Goal: Task Accomplishment & Management: Manage account settings

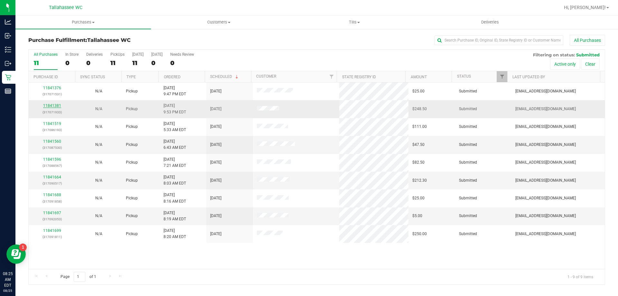
click at [57, 105] on link "11841381" at bounding box center [52, 105] width 18 height 5
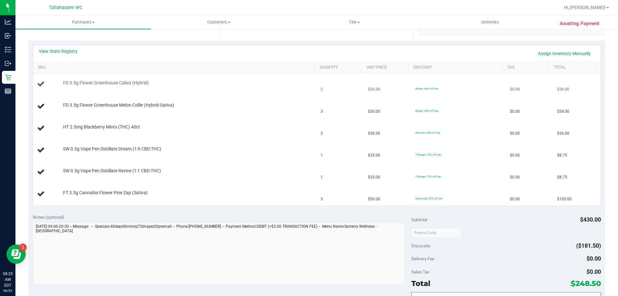
scroll to position [97, 0]
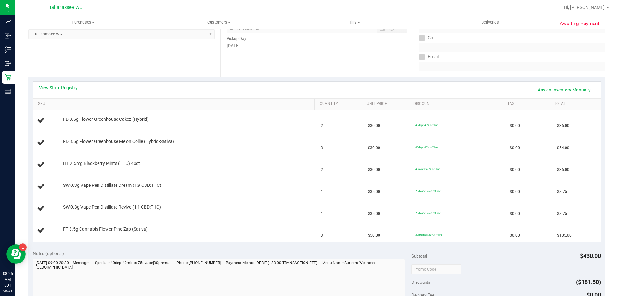
click at [67, 89] on link "View State Registry" at bounding box center [58, 87] width 39 height 6
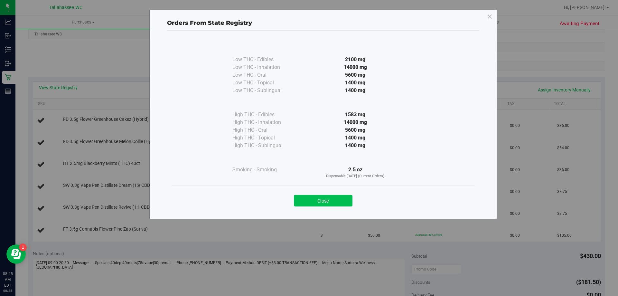
click at [337, 202] on button "Close" at bounding box center [323, 201] width 59 height 12
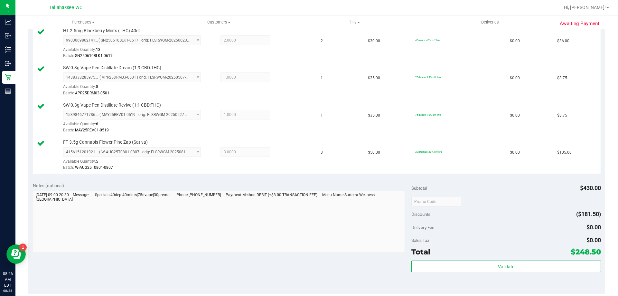
scroll to position [290, 0]
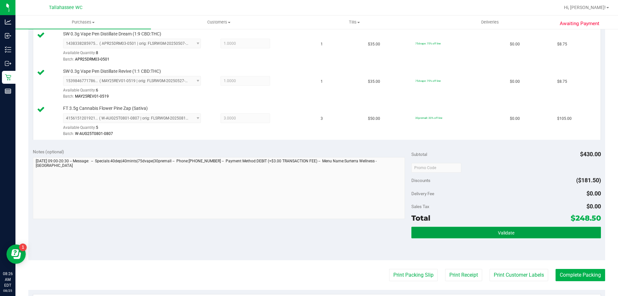
click at [434, 231] on button "Validate" at bounding box center [506, 233] width 189 height 12
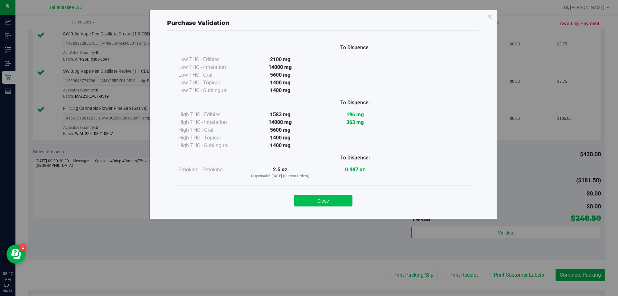
click at [309, 197] on button "Close" at bounding box center [323, 201] width 59 height 12
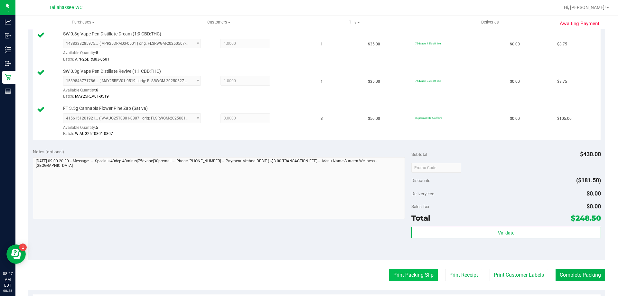
click at [392, 274] on button "Print Packing Slip" at bounding box center [413, 275] width 49 height 12
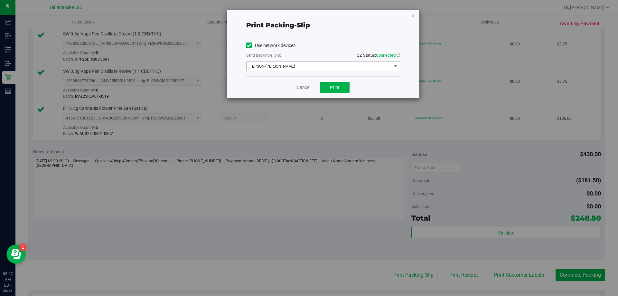
click at [375, 67] on span "EPSON-[PERSON_NAME]" at bounding box center [319, 66] width 145 height 9
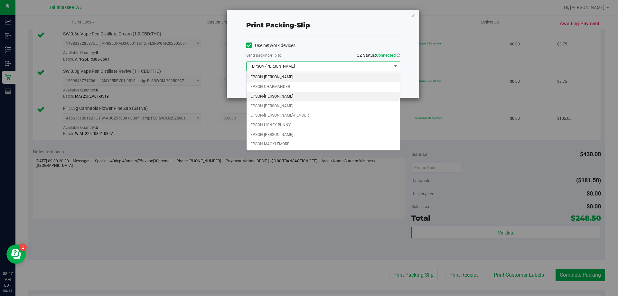
click at [340, 97] on li "EPSON-[PERSON_NAME]" at bounding box center [323, 97] width 153 height 10
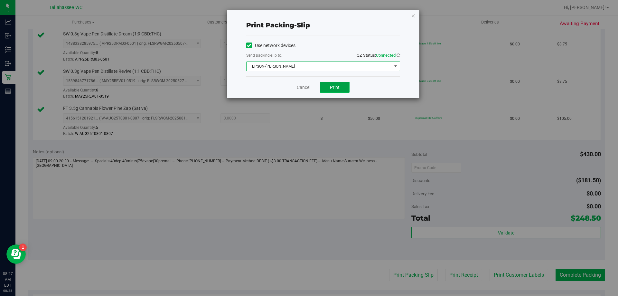
click at [335, 91] on button "Print" at bounding box center [335, 87] width 30 height 11
click at [310, 87] on link "Cancel" at bounding box center [304, 87] width 14 height 7
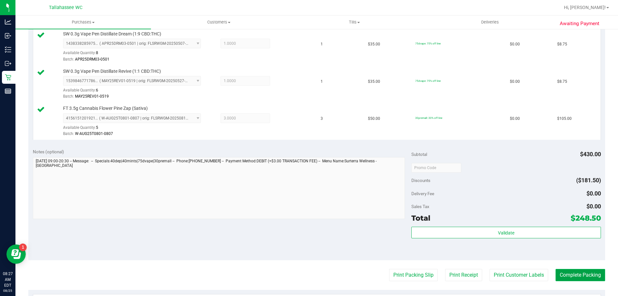
click at [566, 275] on button "Complete Packing" at bounding box center [581, 275] width 50 height 12
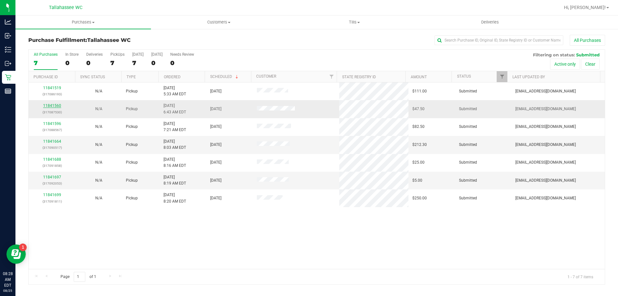
click at [47, 106] on link "11841560" at bounding box center [52, 105] width 18 height 5
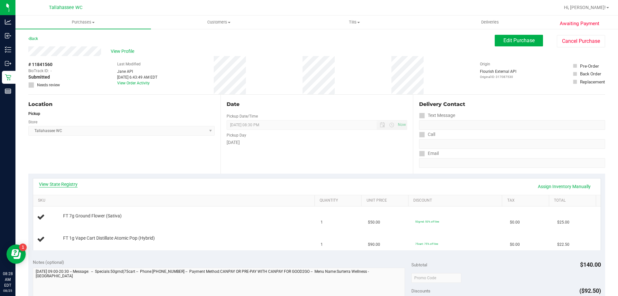
click at [71, 185] on link "View State Registry" at bounding box center [58, 184] width 39 height 6
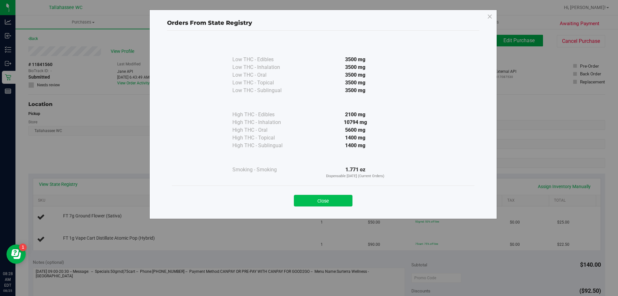
click at [320, 204] on button "Close" at bounding box center [323, 201] width 59 height 12
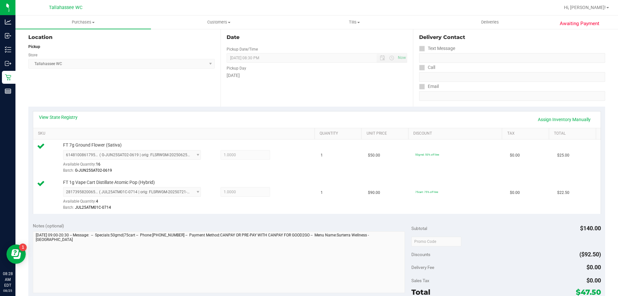
scroll to position [161, 0]
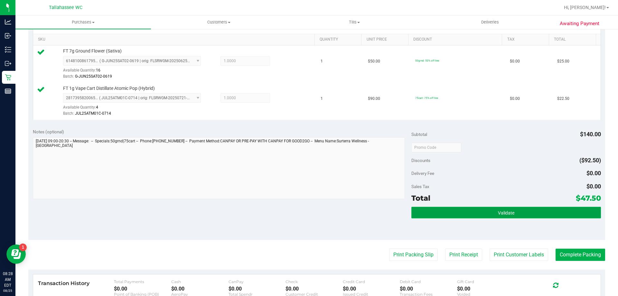
click at [419, 212] on button "Validate" at bounding box center [506, 213] width 189 height 12
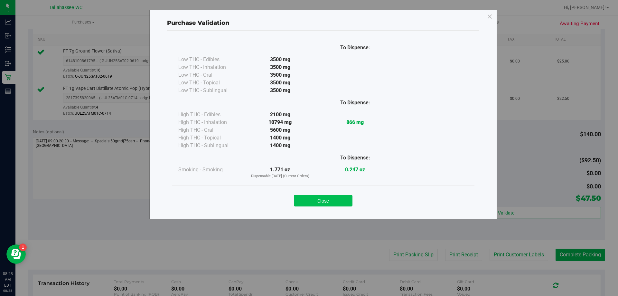
click at [311, 204] on button "Close" at bounding box center [323, 201] width 59 height 12
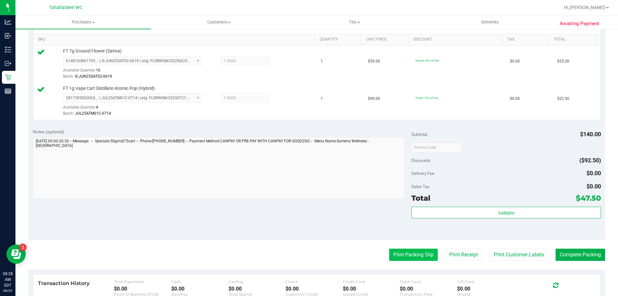
click at [411, 257] on button "Print Packing Slip" at bounding box center [413, 255] width 49 height 12
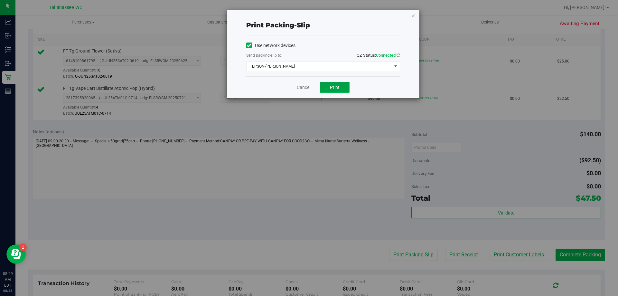
click at [341, 86] on button "Print" at bounding box center [335, 87] width 30 height 11
click at [295, 87] on div "Cancel Print" at bounding box center [323, 87] width 154 height 22
drag, startPoint x: 297, startPoint y: 88, endPoint x: 602, endPoint y: 245, distance: 343.4
click at [297, 89] on link "Cancel" at bounding box center [304, 87] width 14 height 7
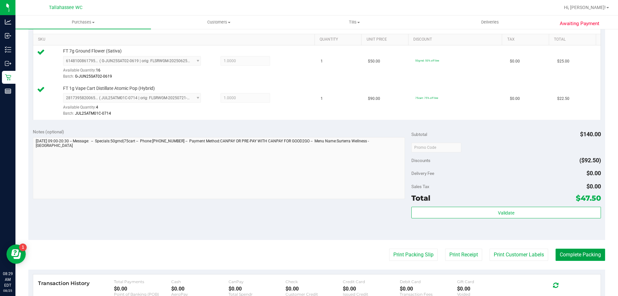
click at [593, 252] on button "Complete Packing" at bounding box center [581, 255] width 50 height 12
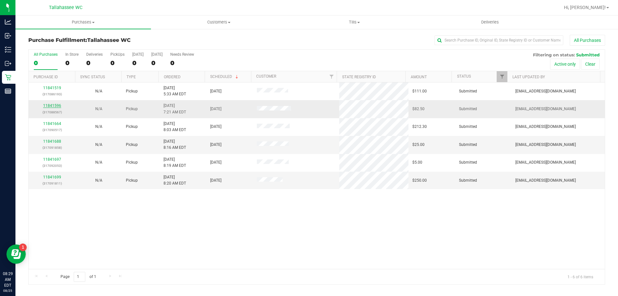
click at [58, 107] on link "11841596" at bounding box center [52, 105] width 18 height 5
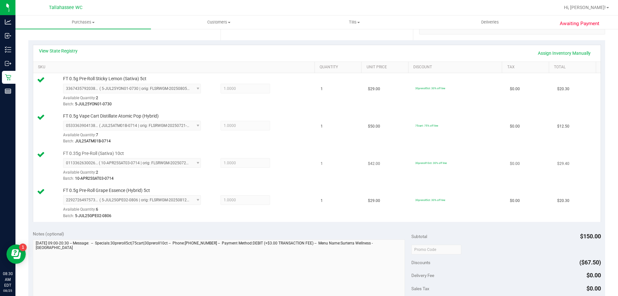
scroll to position [193, 0]
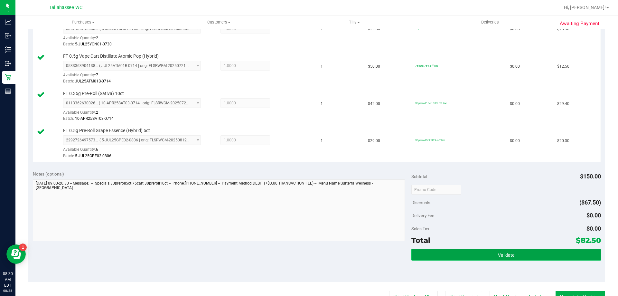
click at [423, 250] on button "Validate" at bounding box center [506, 255] width 189 height 12
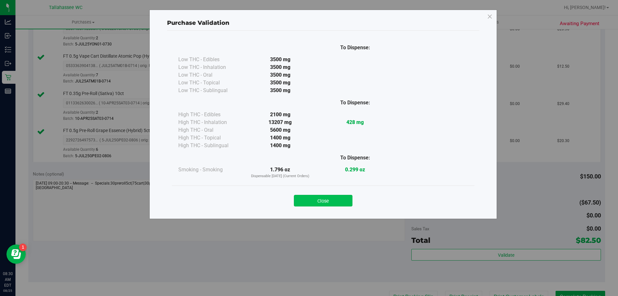
click at [328, 201] on button "Close" at bounding box center [323, 201] width 59 height 12
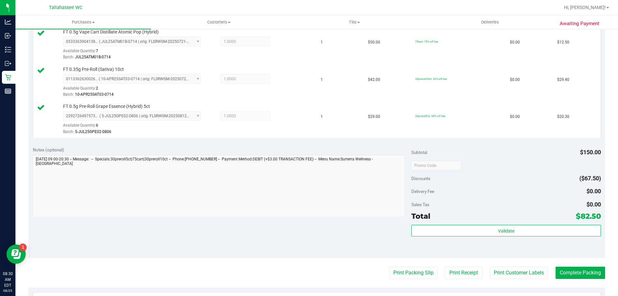
scroll to position [258, 0]
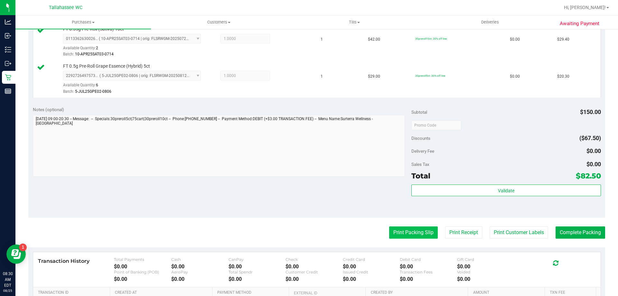
click at [406, 238] on button "Print Packing Slip" at bounding box center [413, 232] width 49 height 12
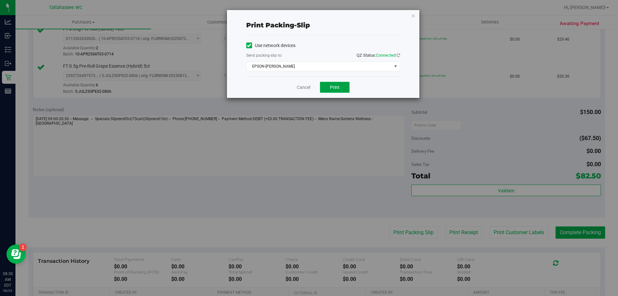
click at [340, 85] on button "Print" at bounding box center [335, 87] width 30 height 11
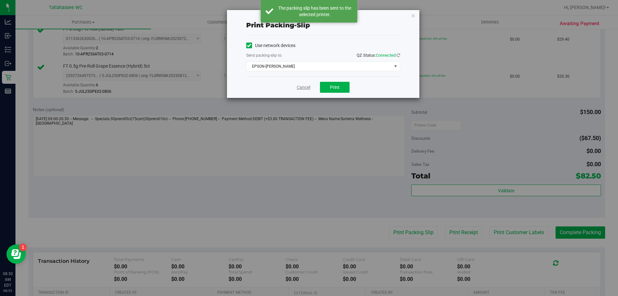
click at [304, 85] on link "Cancel" at bounding box center [304, 87] width 14 height 7
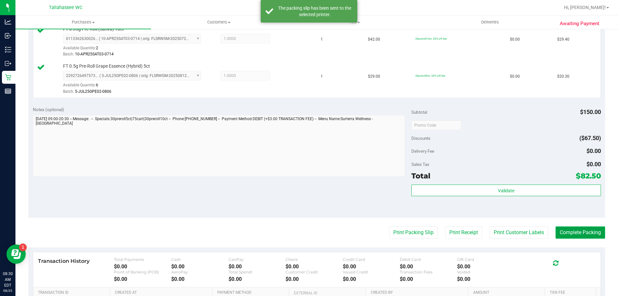
click at [580, 234] on button "Complete Packing" at bounding box center [581, 232] width 50 height 12
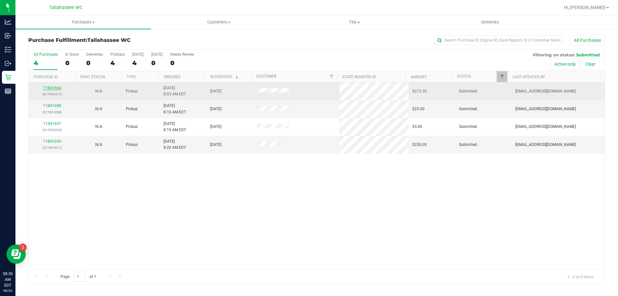
click at [54, 87] on link "11841664" at bounding box center [52, 88] width 18 height 5
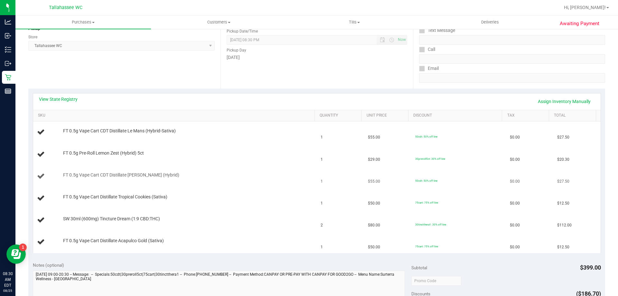
scroll to position [97, 0]
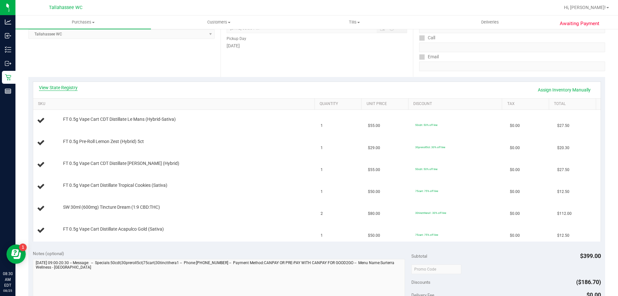
click at [70, 89] on link "View State Registry" at bounding box center [58, 87] width 39 height 6
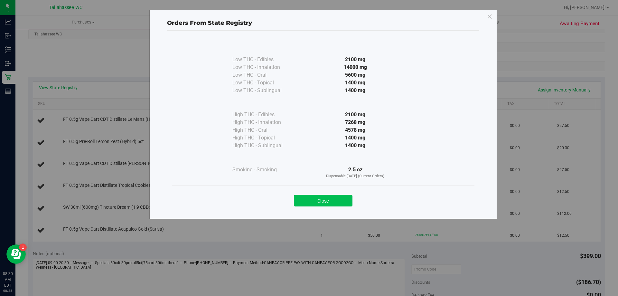
click at [316, 202] on button "Close" at bounding box center [323, 201] width 59 height 12
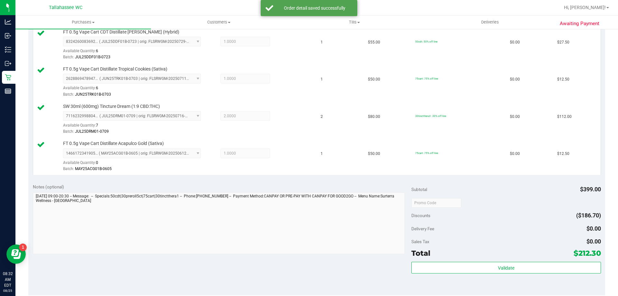
scroll to position [258, 0]
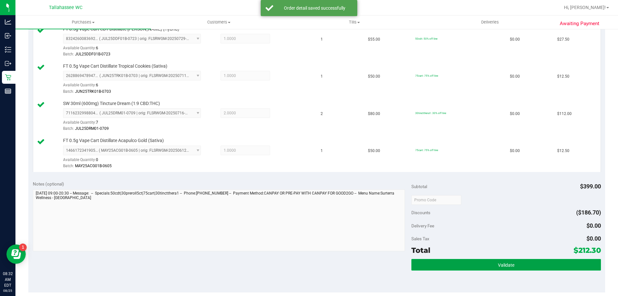
click at [416, 267] on button "Validate" at bounding box center [506, 265] width 189 height 12
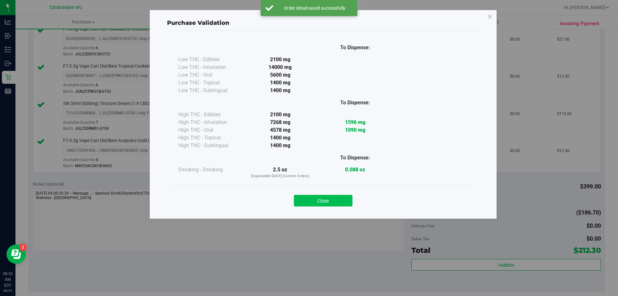
click at [346, 205] on button "Close" at bounding box center [323, 201] width 59 height 12
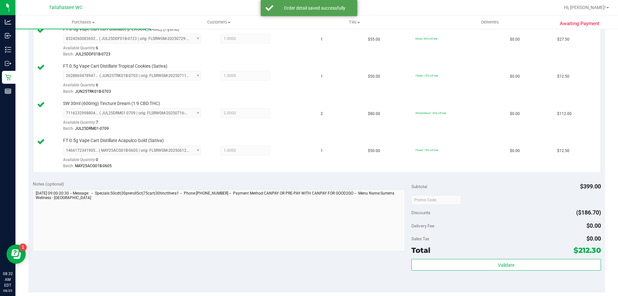
scroll to position [417, 0]
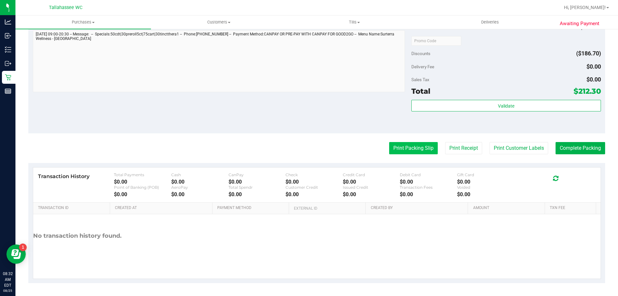
click at [425, 148] on button "Print Packing Slip" at bounding box center [413, 148] width 49 height 12
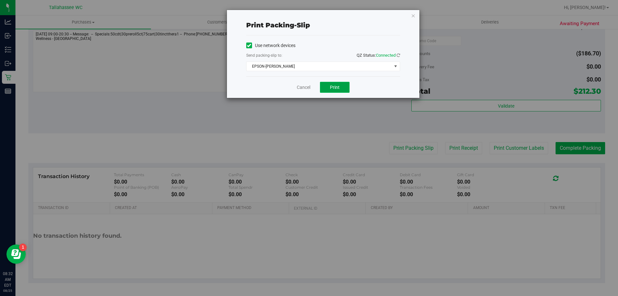
click at [323, 87] on button "Print" at bounding box center [335, 87] width 30 height 11
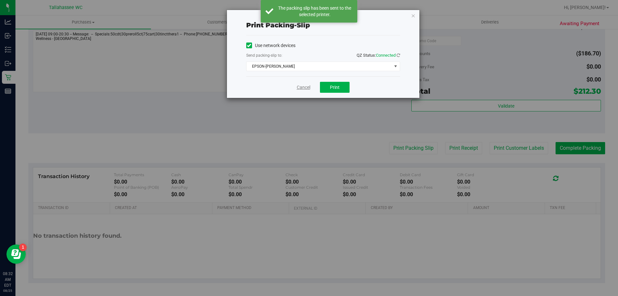
click at [305, 87] on link "Cancel" at bounding box center [304, 87] width 14 height 7
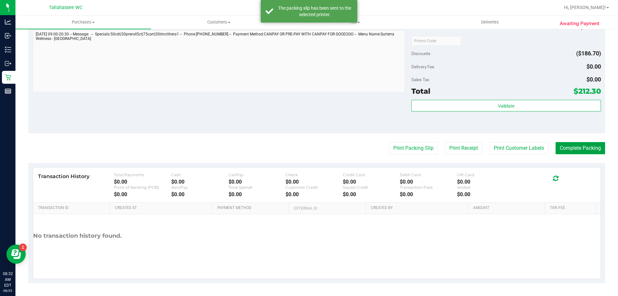
click at [587, 146] on button "Complete Packing" at bounding box center [581, 148] width 50 height 12
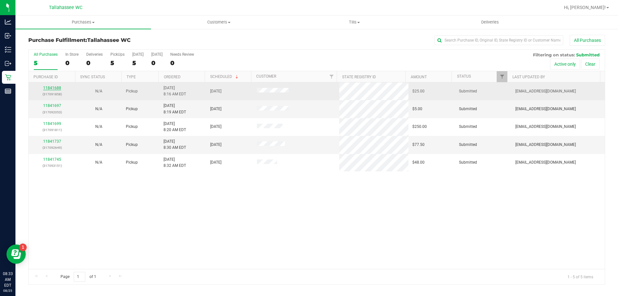
click at [53, 86] on link "11841688" at bounding box center [52, 88] width 18 height 5
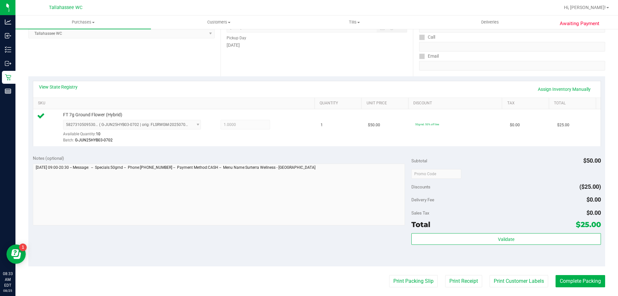
scroll to position [129, 0]
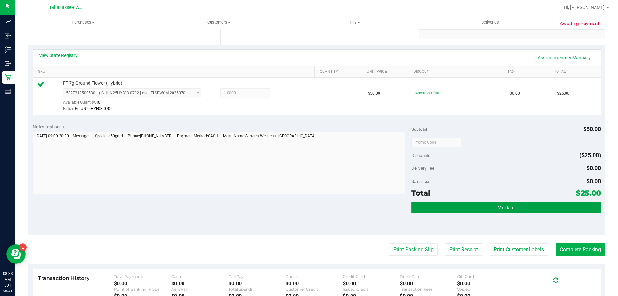
click at [453, 209] on button "Validate" at bounding box center [506, 208] width 189 height 12
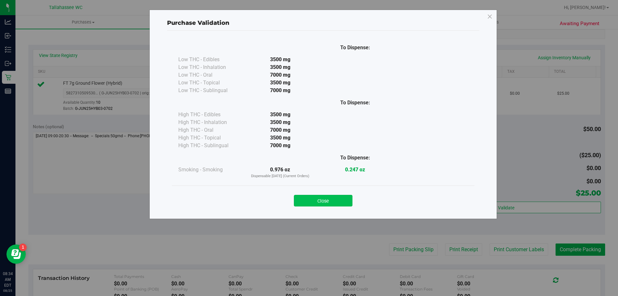
click at [345, 199] on button "Close" at bounding box center [323, 201] width 59 height 12
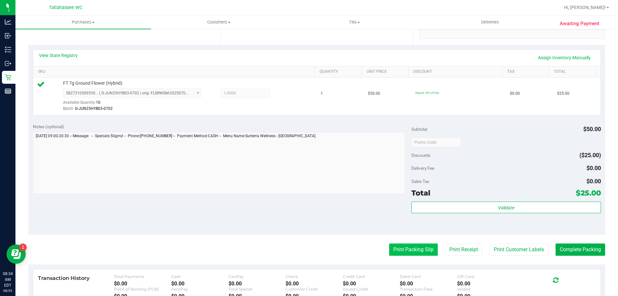
click at [393, 250] on button "Print Packing Slip" at bounding box center [413, 250] width 49 height 12
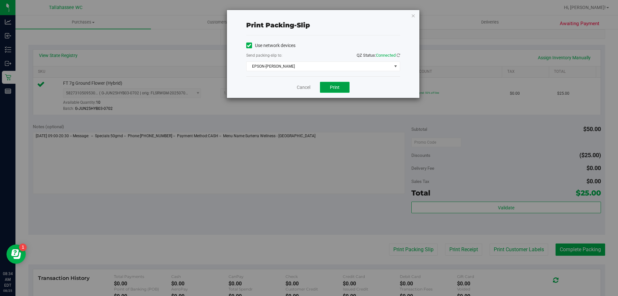
click at [342, 88] on button "Print" at bounding box center [335, 87] width 30 height 11
click at [308, 88] on link "Cancel" at bounding box center [304, 87] width 14 height 7
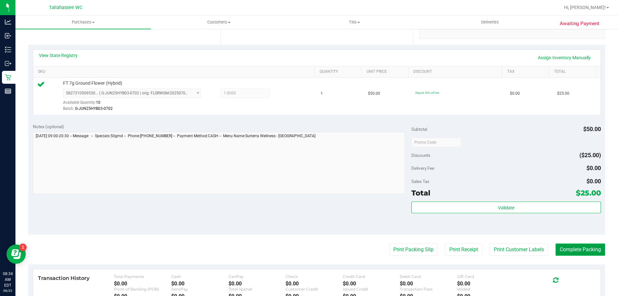
click at [569, 245] on button "Complete Packing" at bounding box center [581, 250] width 50 height 12
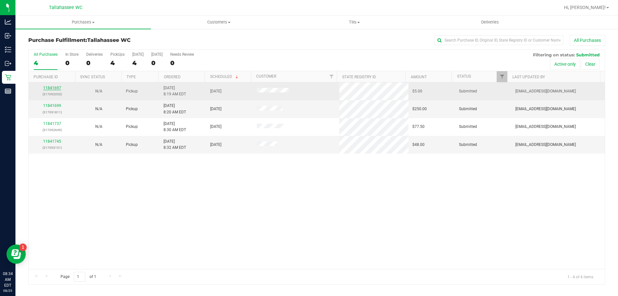
click at [56, 88] on link "11841697" at bounding box center [52, 88] width 18 height 5
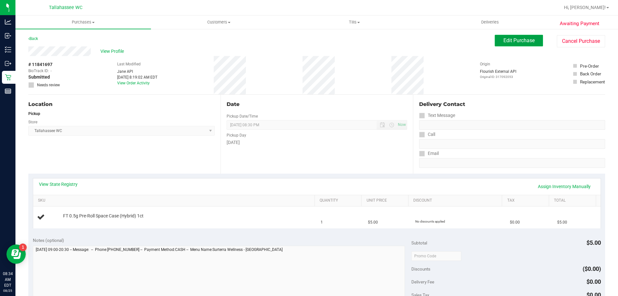
click at [508, 39] on span "Edit Purchase" at bounding box center [519, 40] width 31 height 6
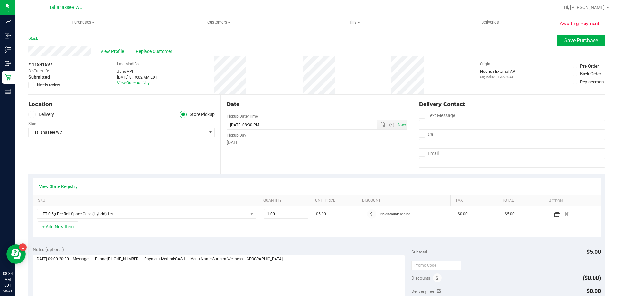
click at [36, 84] on label "Needs review" at bounding box center [44, 85] width 32 height 6
click at [0, 0] on input "Needs review" at bounding box center [0, 0] width 0 height 0
click at [565, 39] on span "Save Purchase" at bounding box center [582, 40] width 34 height 6
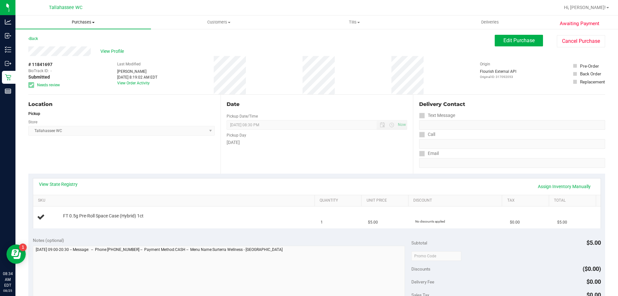
click at [84, 24] on span "Purchases" at bounding box center [83, 22] width 136 height 6
click at [80, 46] on li "Fulfillment" at bounding box center [83, 47] width 136 height 8
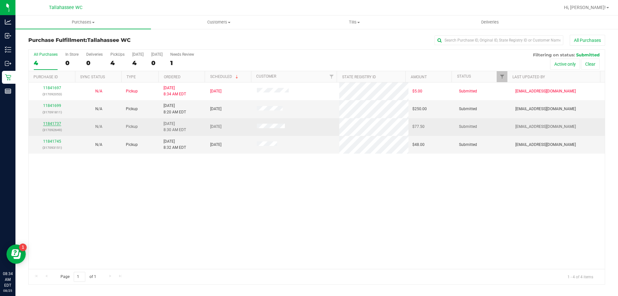
click at [52, 123] on link "11841737" at bounding box center [52, 123] width 18 height 5
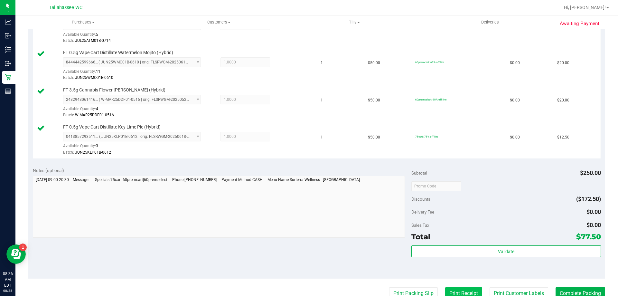
scroll to position [258, 0]
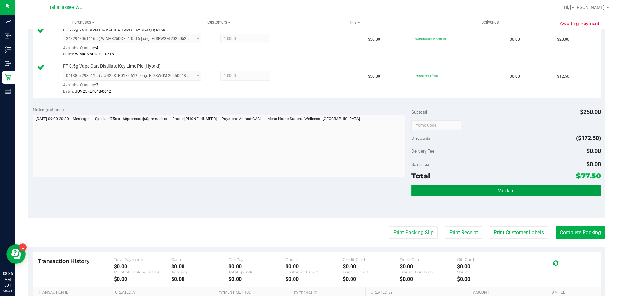
click at [464, 196] on button "Validate" at bounding box center [506, 191] width 189 height 12
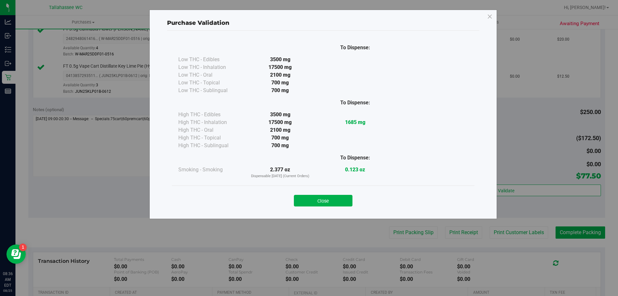
drag, startPoint x: 346, startPoint y: 197, endPoint x: 394, endPoint y: 219, distance: 52.9
click at [346, 197] on button "Close" at bounding box center [323, 201] width 59 height 12
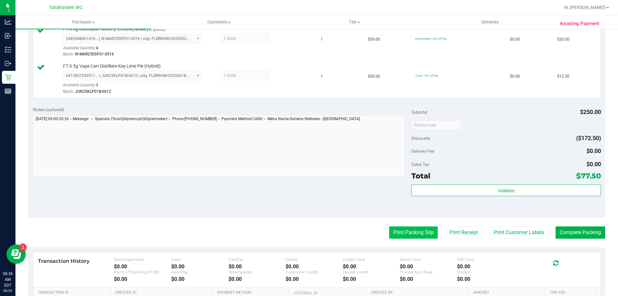
click at [413, 236] on button "Print Packing Slip" at bounding box center [413, 232] width 49 height 12
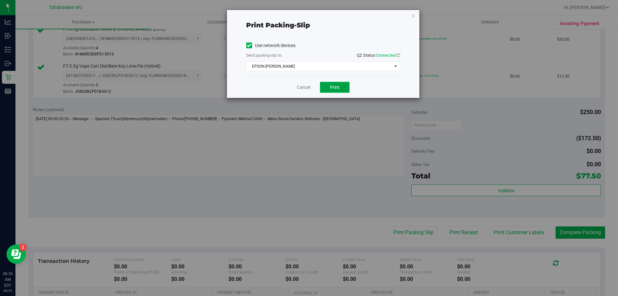
click at [333, 88] on span "Print" at bounding box center [335, 87] width 10 height 5
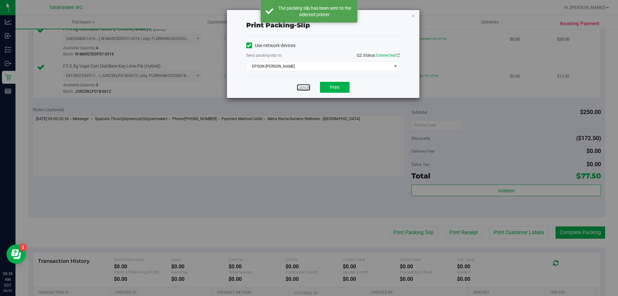
drag, startPoint x: 304, startPoint y: 88, endPoint x: 308, endPoint y: 89, distance: 3.3
click at [305, 88] on link "Cancel" at bounding box center [304, 87] width 14 height 7
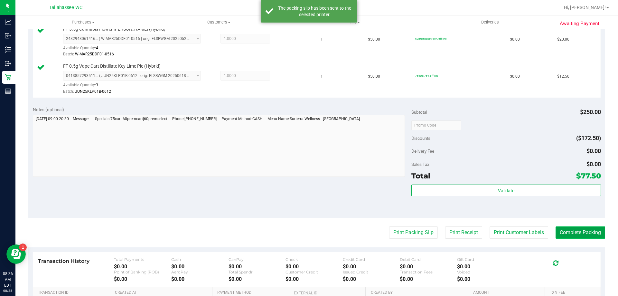
click at [589, 235] on button "Complete Packing" at bounding box center [581, 232] width 50 height 12
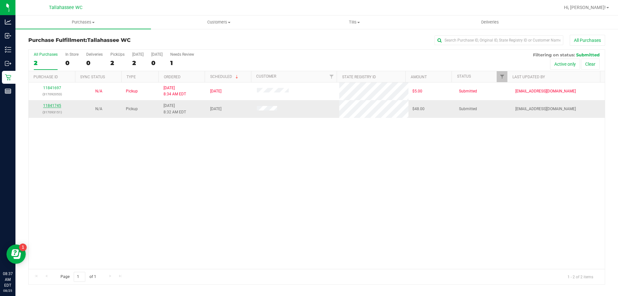
click at [57, 105] on link "11841745" at bounding box center [52, 105] width 18 height 5
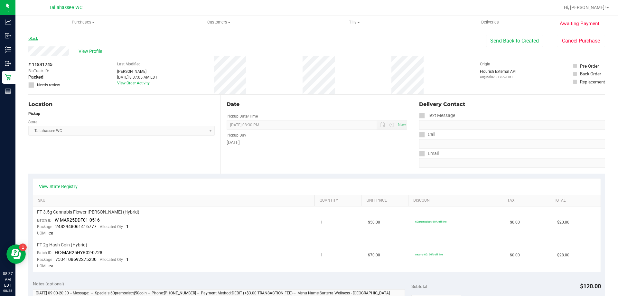
click at [38, 37] on link "Back" at bounding box center [33, 38] width 10 height 5
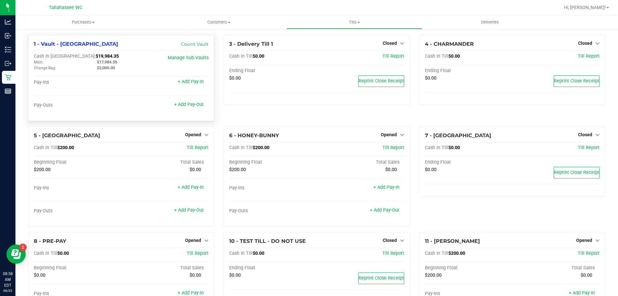
click at [96, 55] on span "$19,984.35" at bounding box center [107, 55] width 23 height 5
copy span "19,984.35"
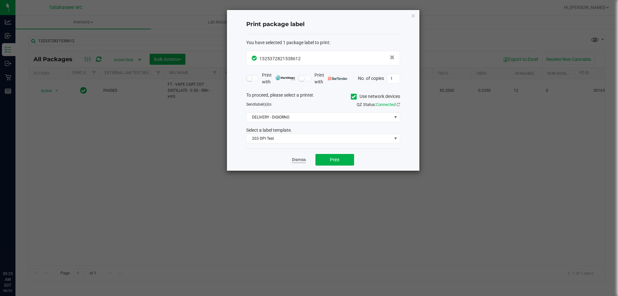
click at [298, 159] on link "Dismiss" at bounding box center [299, 159] width 14 height 5
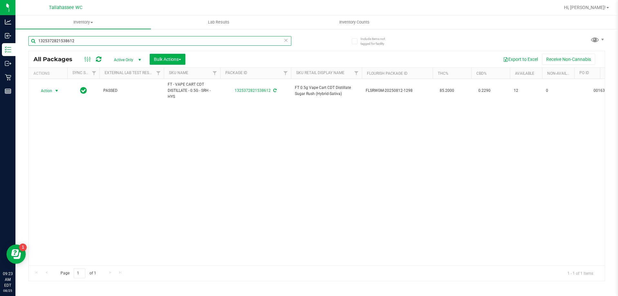
click at [112, 40] on input "1325372821538612" at bounding box center [159, 41] width 263 height 10
click at [110, 41] on input "1325372821538612" at bounding box center [159, 41] width 263 height 10
type input "1"
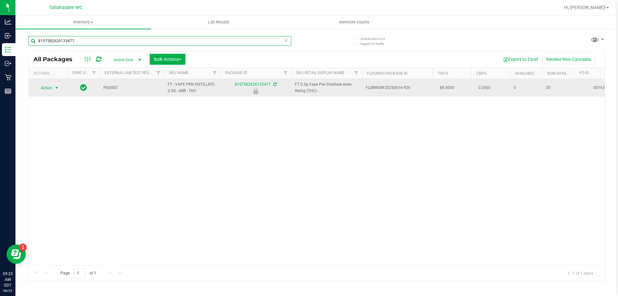
type input "8157582626133477"
click at [55, 88] on span "select" at bounding box center [56, 87] width 5 height 5
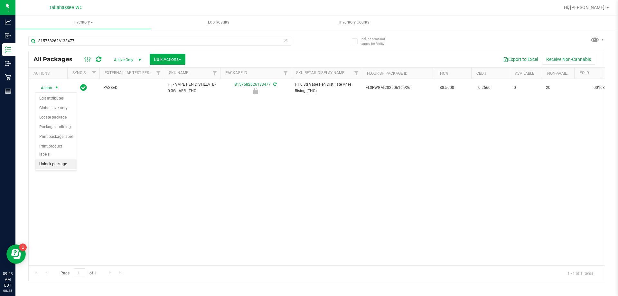
click at [59, 159] on li "Unlock package" at bounding box center [55, 164] width 41 height 10
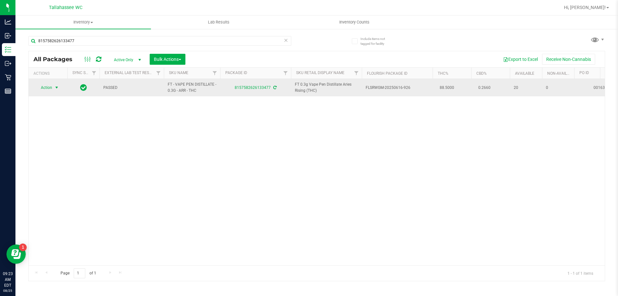
click at [58, 90] on span "select" at bounding box center [56, 87] width 5 height 5
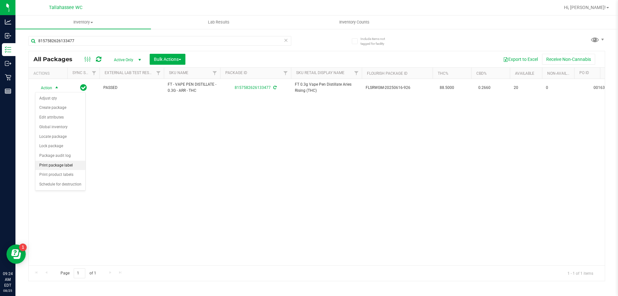
click at [65, 166] on li "Print package label" at bounding box center [60, 166] width 50 height 10
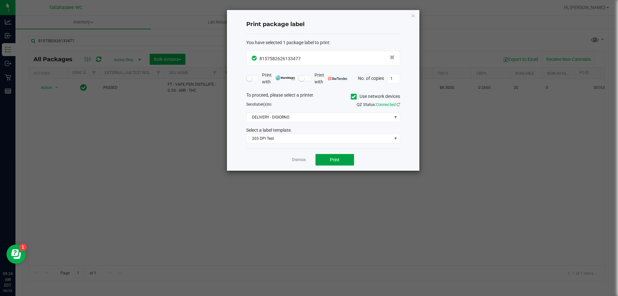
click at [347, 159] on button "Print" at bounding box center [335, 160] width 39 height 12
click at [294, 159] on link "Dismiss" at bounding box center [299, 159] width 14 height 5
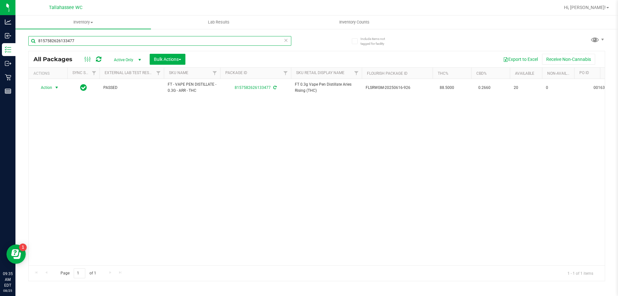
click at [126, 43] on input "8157582626133477" at bounding box center [159, 41] width 263 height 10
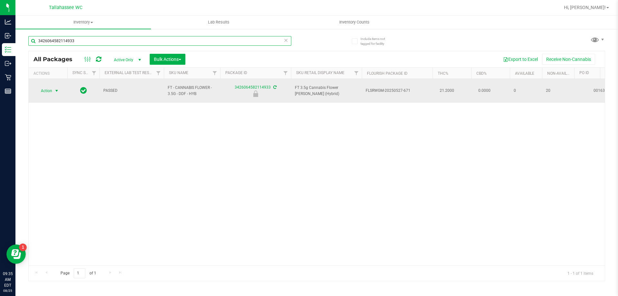
type input "3426064582114933"
click at [56, 89] on span "select" at bounding box center [56, 90] width 5 height 5
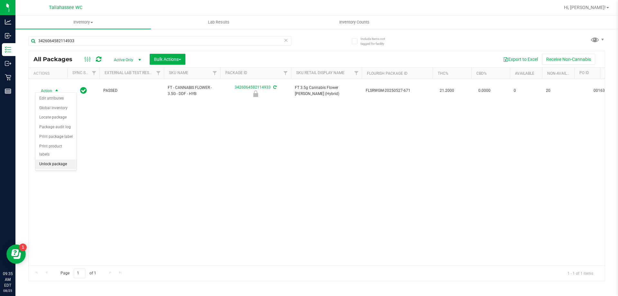
click at [63, 159] on li "Unlock package" at bounding box center [55, 164] width 41 height 10
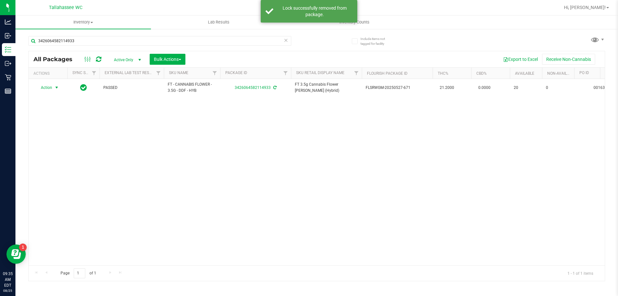
click at [57, 89] on span "select" at bounding box center [56, 87] width 5 height 5
click at [69, 167] on li "Print package label" at bounding box center [60, 166] width 50 height 10
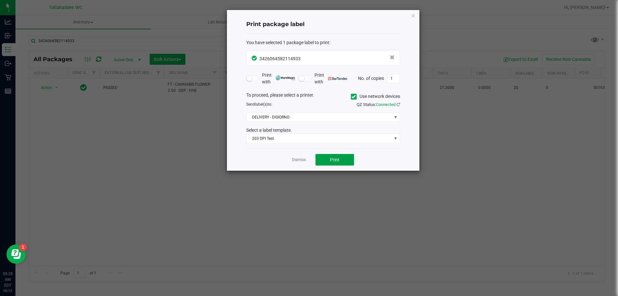
click at [345, 160] on button "Print" at bounding box center [335, 160] width 39 height 12
click at [297, 161] on link "Dismiss" at bounding box center [299, 159] width 14 height 5
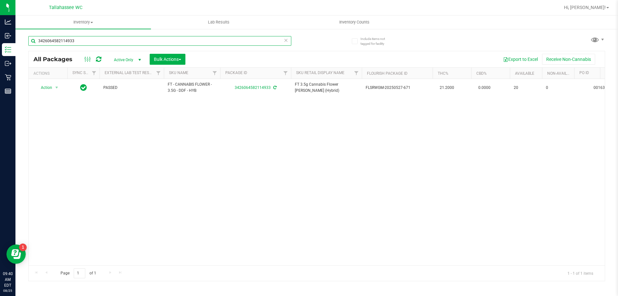
click at [71, 38] on input "3426064582114933" at bounding box center [159, 41] width 263 height 10
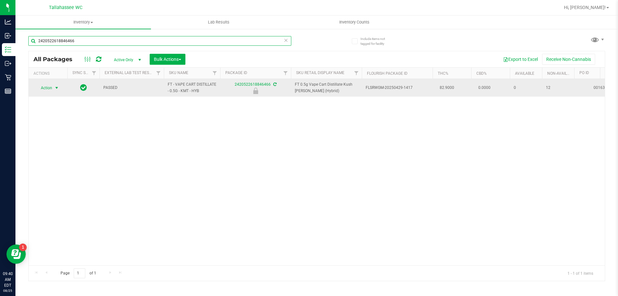
type input "2420522618846466"
click at [53, 90] on span "select" at bounding box center [57, 87] width 8 height 9
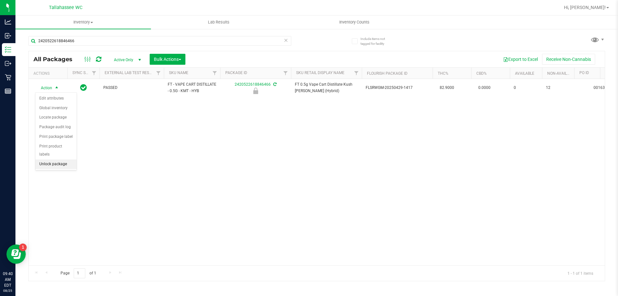
click at [61, 159] on li "Unlock package" at bounding box center [55, 164] width 41 height 10
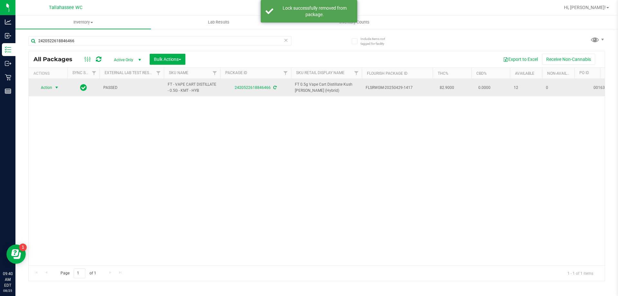
click at [54, 87] on span "select" at bounding box center [56, 87] width 5 height 5
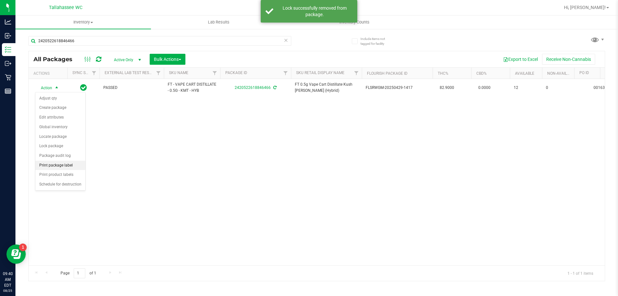
click at [60, 167] on li "Print package label" at bounding box center [60, 166] width 50 height 10
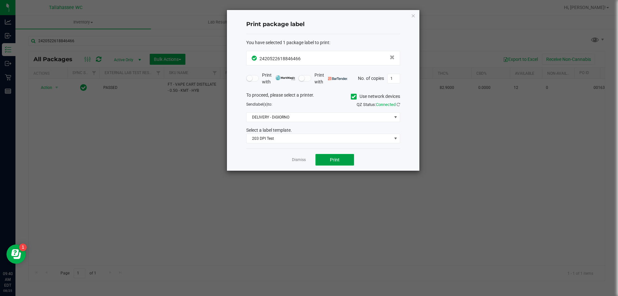
click at [326, 159] on button "Print" at bounding box center [335, 160] width 39 height 12
click at [413, 17] on icon "button" at bounding box center [413, 16] width 5 height 8
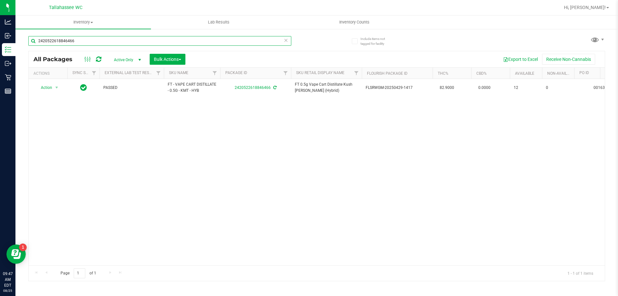
click at [84, 45] on input "2420522618846466" at bounding box center [159, 41] width 263 height 10
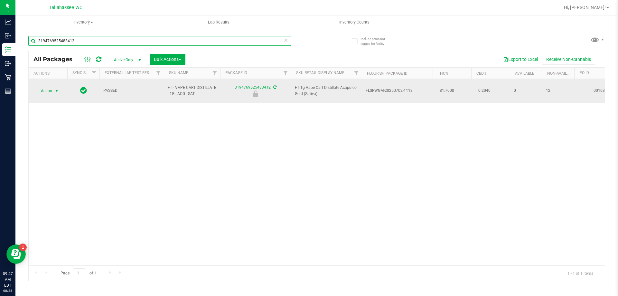
type input "3194769525483412"
click at [58, 89] on span "select" at bounding box center [56, 90] width 5 height 5
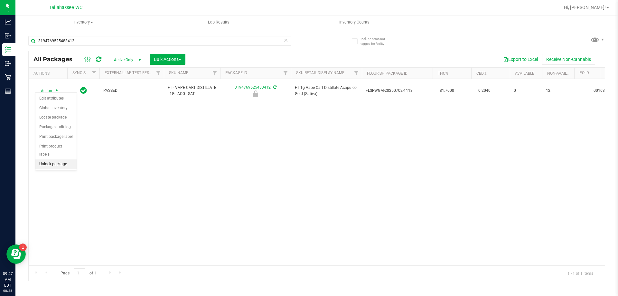
click at [61, 160] on li "Unlock package" at bounding box center [55, 164] width 41 height 10
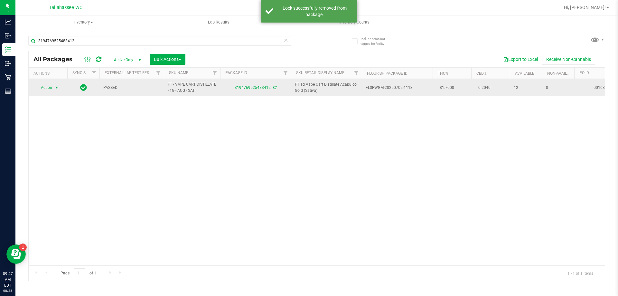
click at [55, 84] on span "select" at bounding box center [57, 87] width 8 height 9
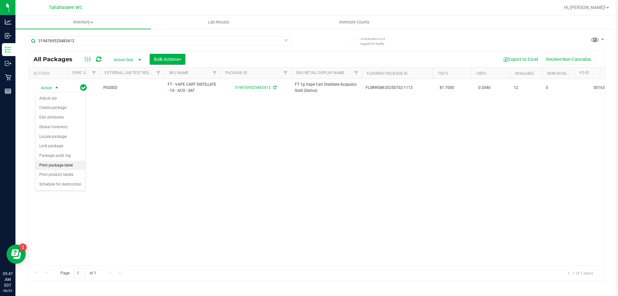
click at [70, 166] on li "Print package label" at bounding box center [60, 166] width 50 height 10
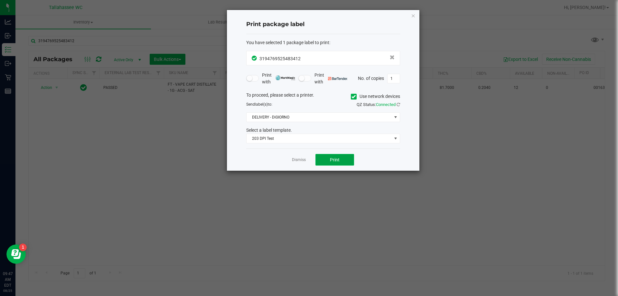
click at [326, 161] on button "Print" at bounding box center [335, 160] width 39 height 12
click at [297, 161] on link "Dismiss" at bounding box center [299, 159] width 14 height 5
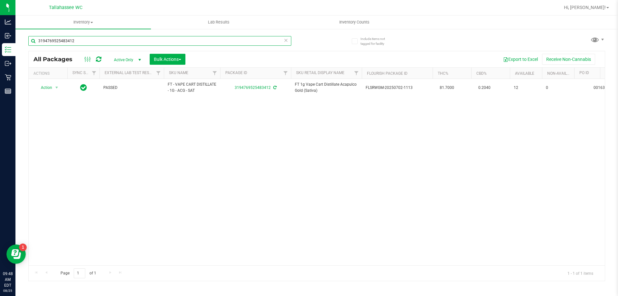
click at [87, 43] on input "3194769525483412" at bounding box center [159, 41] width 263 height 10
click at [110, 34] on div "3194769525483412" at bounding box center [172, 40] width 289 height 21
click at [79, 41] on input "3194769525483412" at bounding box center [159, 41] width 263 height 10
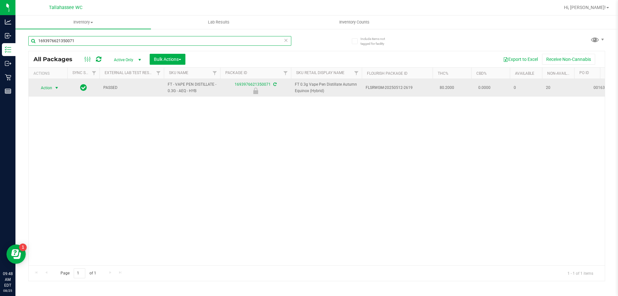
type input "1693976621350071"
click at [53, 88] on span "select" at bounding box center [57, 87] width 8 height 9
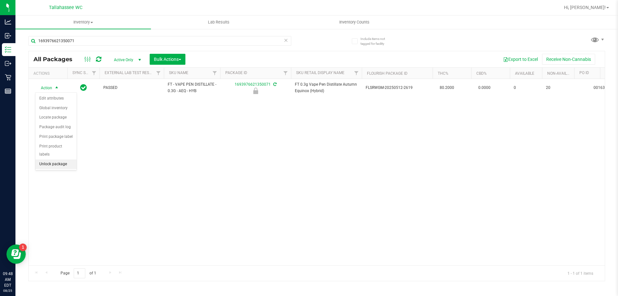
click at [54, 159] on li "Unlock package" at bounding box center [55, 164] width 41 height 10
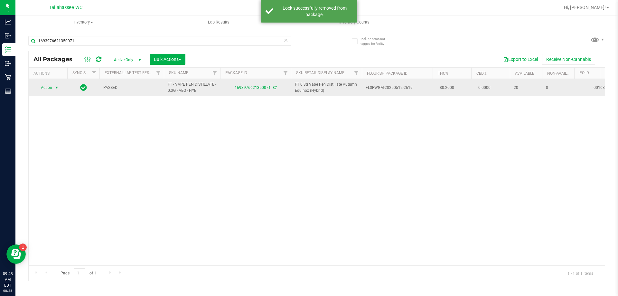
click at [52, 91] on span "Action" at bounding box center [43, 87] width 17 height 9
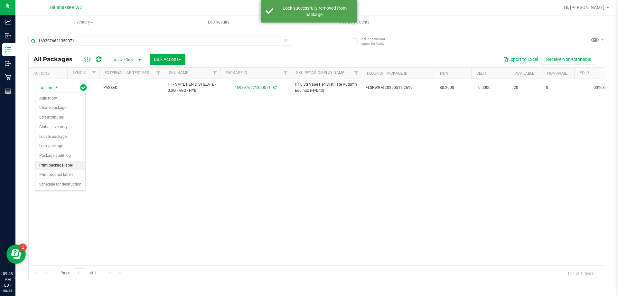
click at [70, 164] on li "Print package label" at bounding box center [60, 166] width 50 height 10
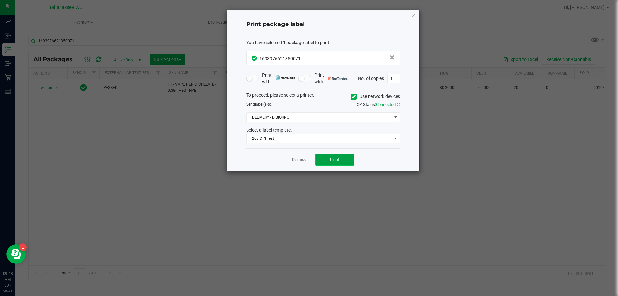
click at [333, 162] on span "Print" at bounding box center [335, 159] width 10 height 5
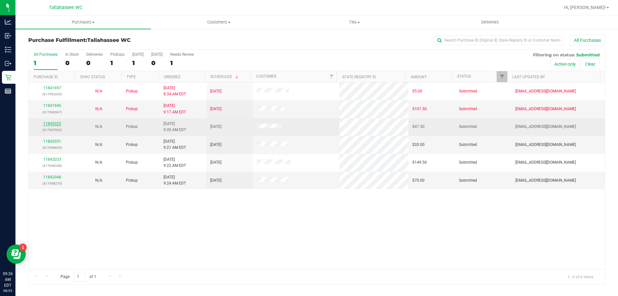
click at [56, 124] on link "11842022" at bounding box center [52, 123] width 18 height 5
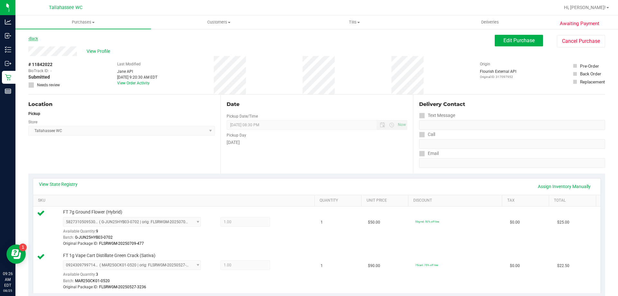
click at [35, 37] on link "Back" at bounding box center [33, 38] width 10 height 5
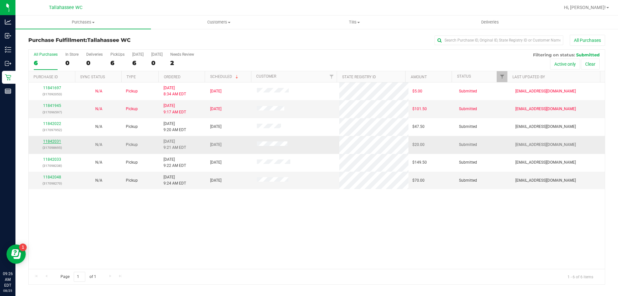
click at [53, 141] on link "11842031" at bounding box center [52, 141] width 18 height 5
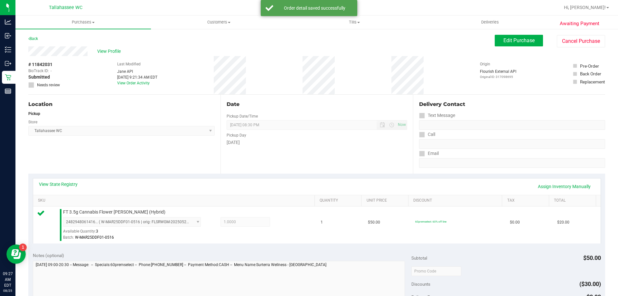
scroll to position [161, 0]
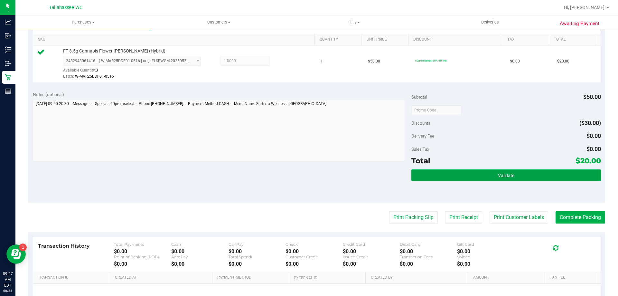
click at [526, 176] on button "Validate" at bounding box center [506, 175] width 189 height 12
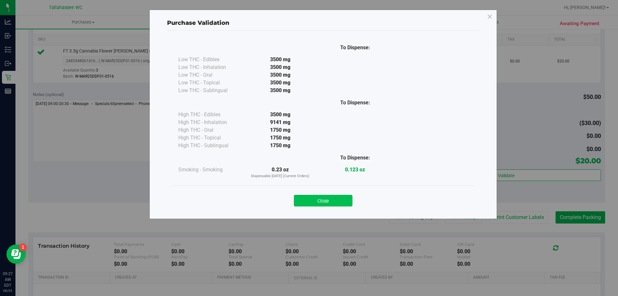
click at [339, 197] on button "Close" at bounding box center [323, 201] width 59 height 12
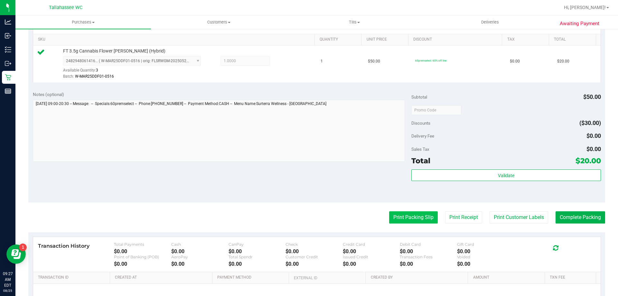
click at [406, 220] on button "Print Packing Slip" at bounding box center [413, 217] width 49 height 12
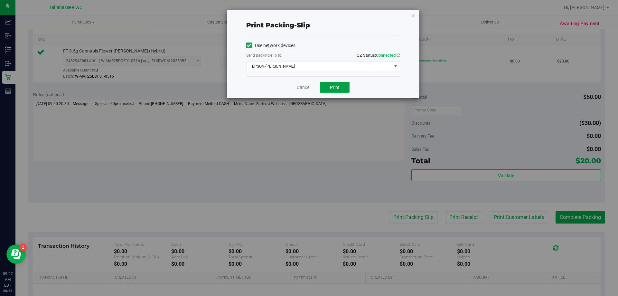
click at [324, 91] on button "Print" at bounding box center [335, 87] width 30 height 11
click at [304, 88] on link "Cancel" at bounding box center [304, 87] width 14 height 7
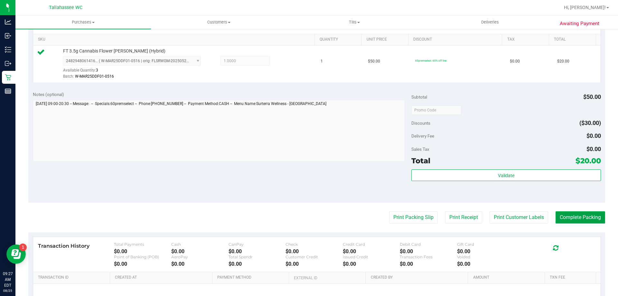
click at [589, 221] on button "Complete Packing" at bounding box center [581, 217] width 50 height 12
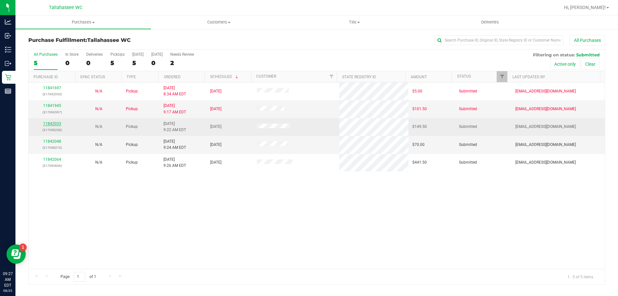
click at [54, 124] on link "11842033" at bounding box center [52, 123] width 18 height 5
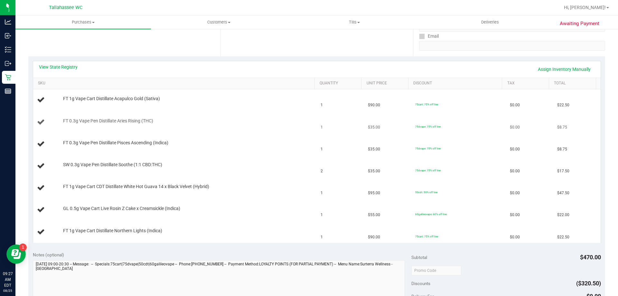
scroll to position [129, 0]
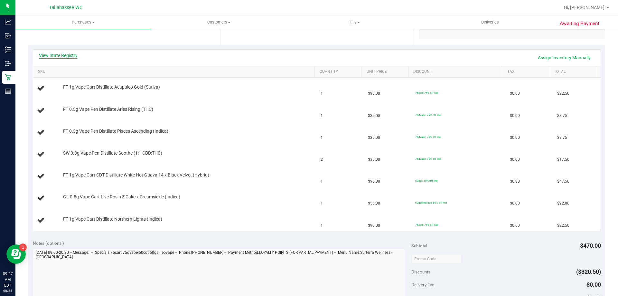
click at [70, 57] on link "View State Registry" at bounding box center [58, 55] width 39 height 6
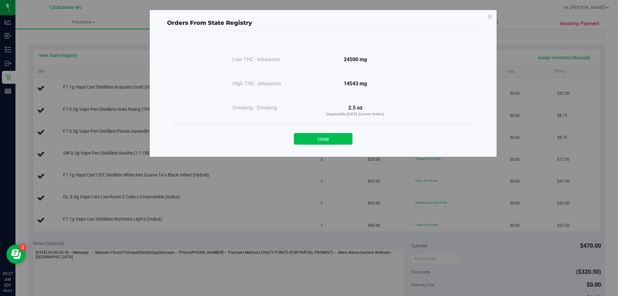
click at [311, 138] on button "Close" at bounding box center [323, 139] width 59 height 12
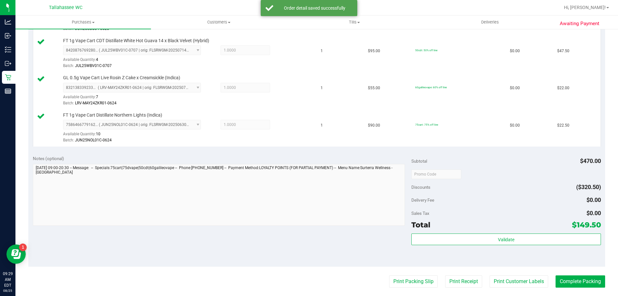
scroll to position [354, 0]
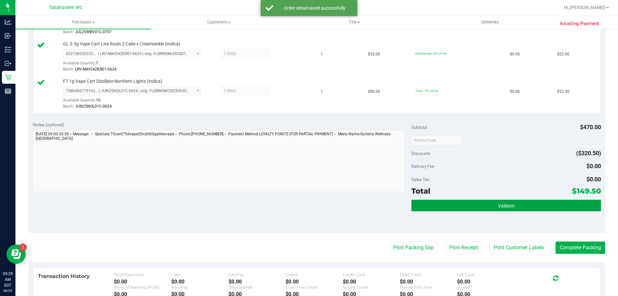
click at [435, 206] on button "Validate" at bounding box center [506, 206] width 189 height 12
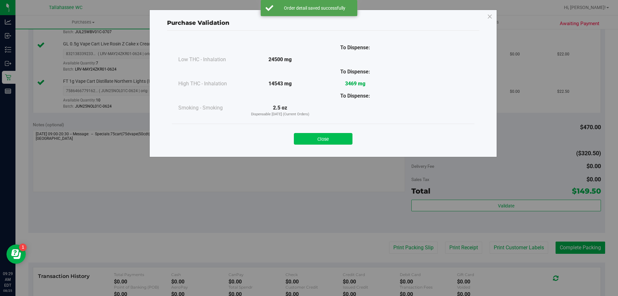
click at [310, 137] on button "Close" at bounding box center [323, 139] width 59 height 12
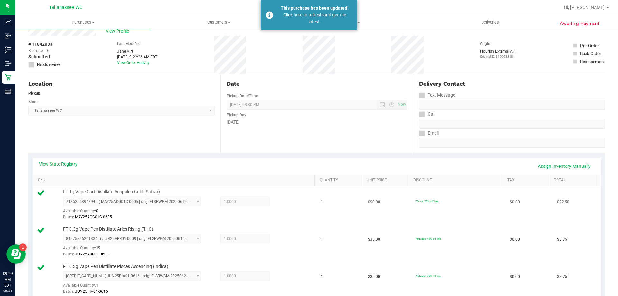
scroll to position [97, 0]
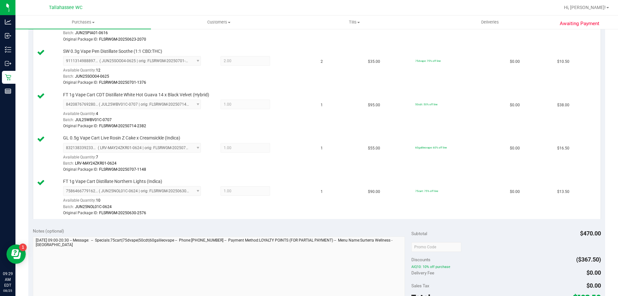
scroll to position [354, 0]
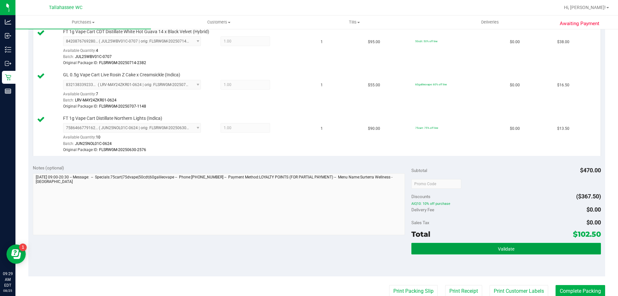
click at [491, 245] on button "Validate" at bounding box center [506, 249] width 189 height 12
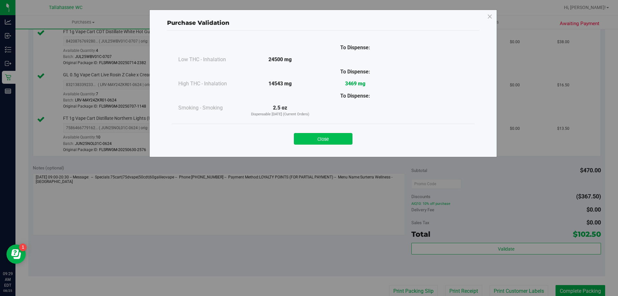
click at [326, 137] on button "Close" at bounding box center [323, 139] width 59 height 12
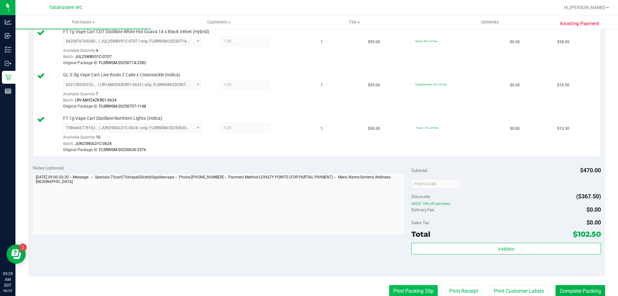
click at [406, 289] on button "Print Packing Slip" at bounding box center [413, 291] width 49 height 12
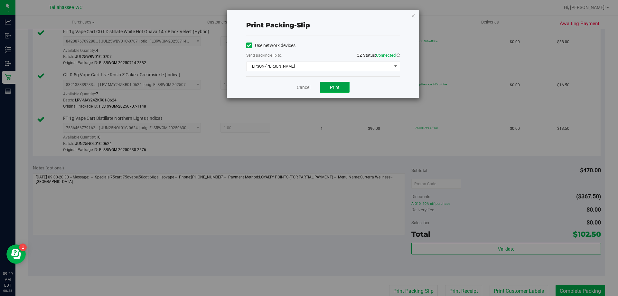
click at [336, 84] on button "Print" at bounding box center [335, 87] width 30 height 11
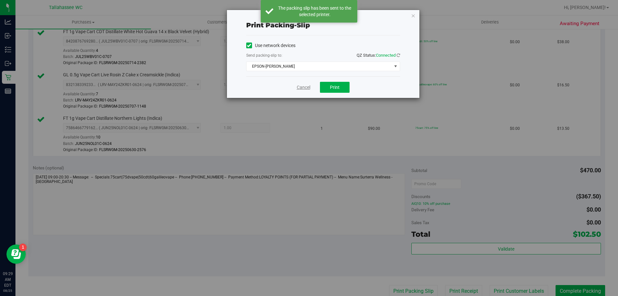
click at [306, 87] on link "Cancel" at bounding box center [304, 87] width 14 height 7
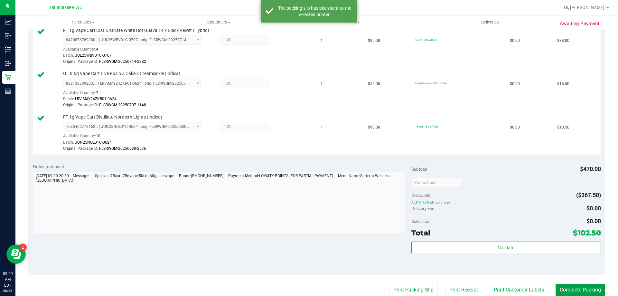
click at [568, 291] on button "Complete Packing" at bounding box center [581, 290] width 50 height 12
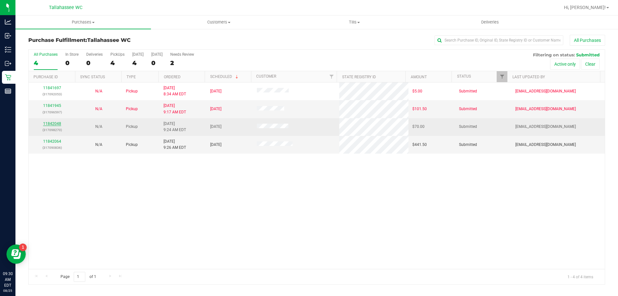
click at [57, 124] on link "11842048" at bounding box center [52, 123] width 18 height 5
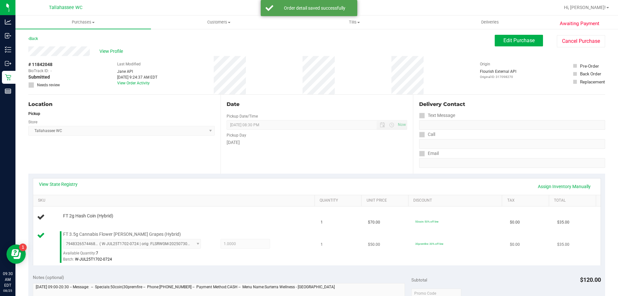
click at [267, 242] on div "7948326574468952 ( W-JUL25T1702-0724 | orig: FLSRWGM-20250730-597 ) 79483265744…" at bounding box center [187, 251] width 249 height 24
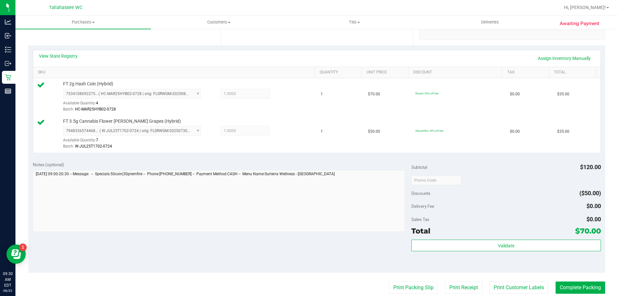
scroll to position [129, 0]
click at [441, 251] on div "Validate" at bounding box center [506, 253] width 189 height 29
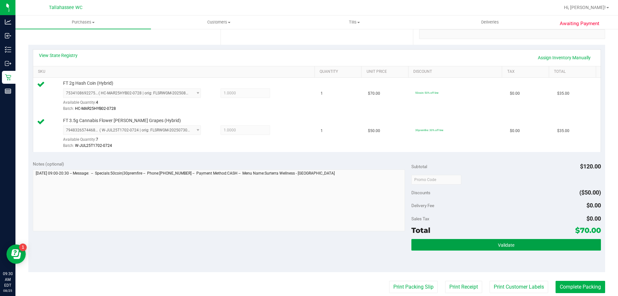
click at [439, 245] on button "Validate" at bounding box center [506, 245] width 189 height 12
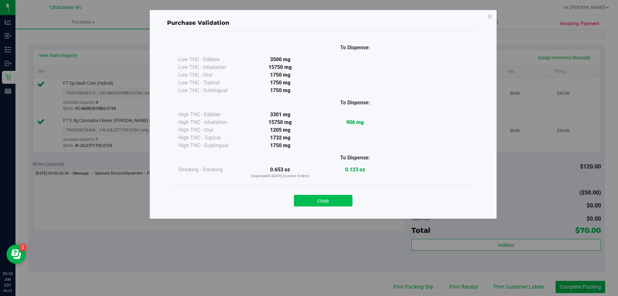
click at [334, 197] on button "Close" at bounding box center [323, 201] width 59 height 12
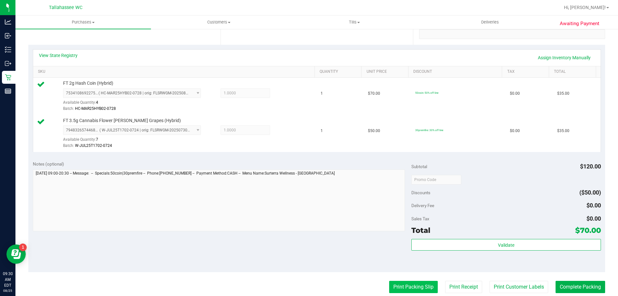
click at [394, 286] on button "Print Packing Slip" at bounding box center [413, 287] width 49 height 12
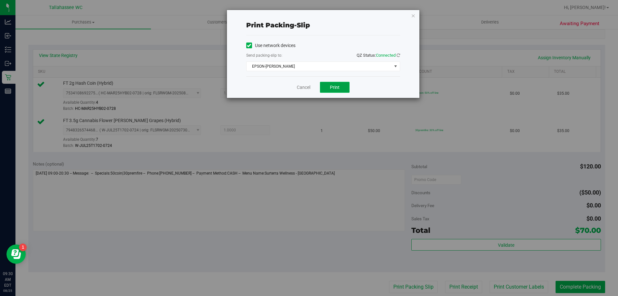
click at [340, 89] on button "Print" at bounding box center [335, 87] width 30 height 11
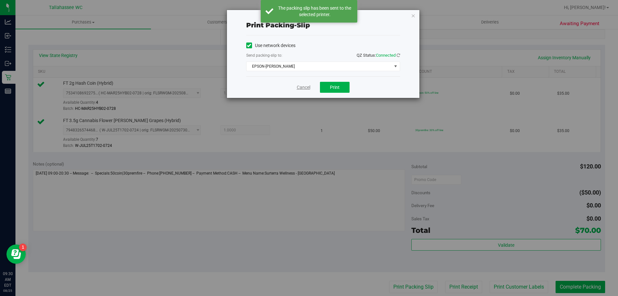
click at [305, 86] on link "Cancel" at bounding box center [304, 87] width 14 height 7
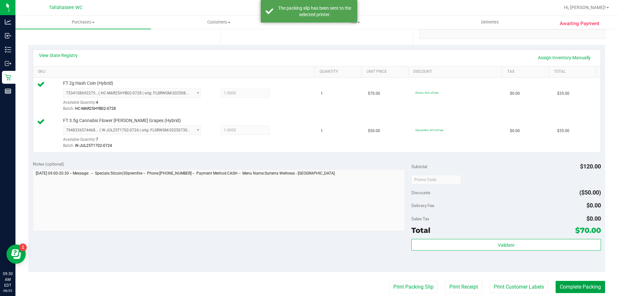
click at [577, 289] on button "Complete Packing" at bounding box center [581, 287] width 50 height 12
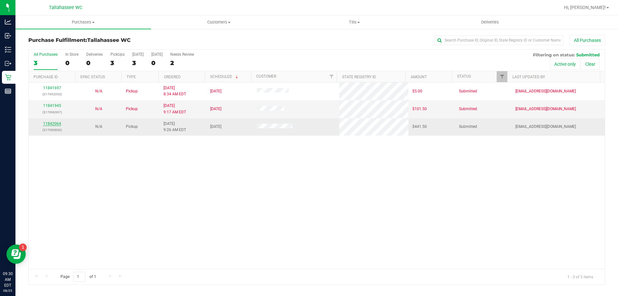
click at [53, 122] on link "11842064" at bounding box center [52, 123] width 18 height 5
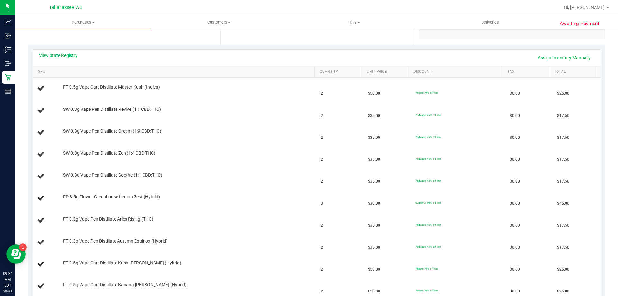
scroll to position [97, 0]
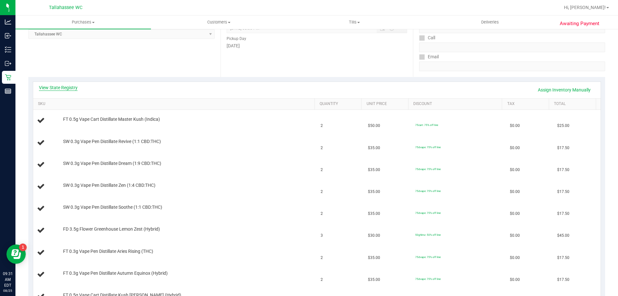
click at [61, 89] on link "View State Registry" at bounding box center [58, 87] width 39 height 6
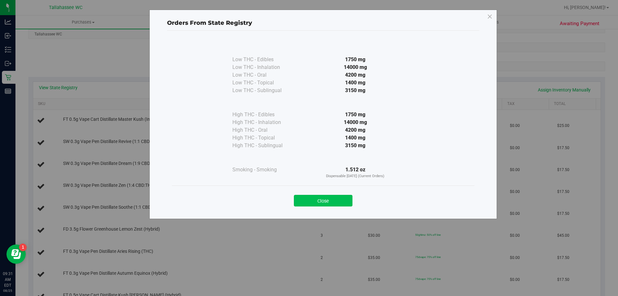
click at [323, 201] on button "Close" at bounding box center [323, 201] width 59 height 12
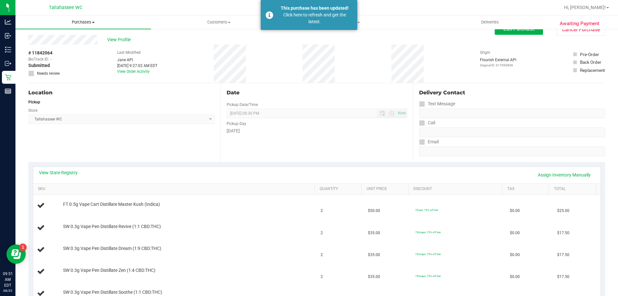
scroll to position [0, 0]
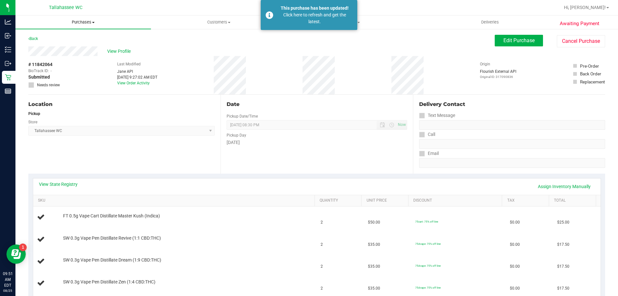
click at [86, 23] on span "Purchases" at bounding box center [83, 22] width 136 height 6
click at [85, 43] on li "Fulfillment" at bounding box center [83, 47] width 136 height 8
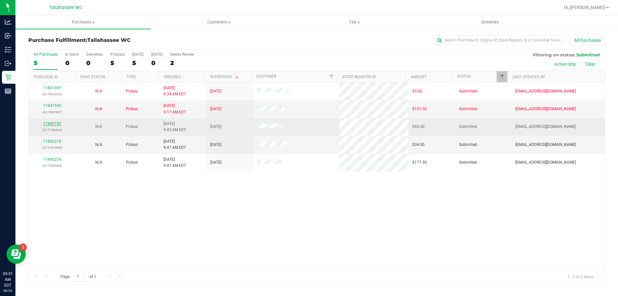
click at [59, 124] on link "11842192" at bounding box center [52, 123] width 18 height 5
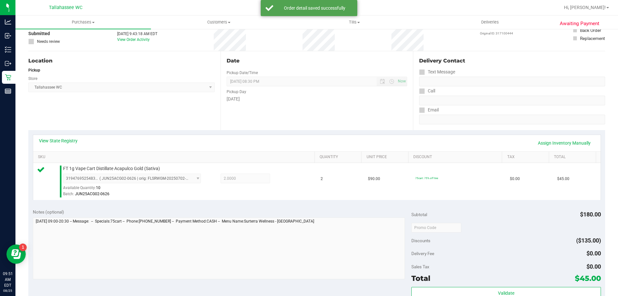
scroll to position [97, 0]
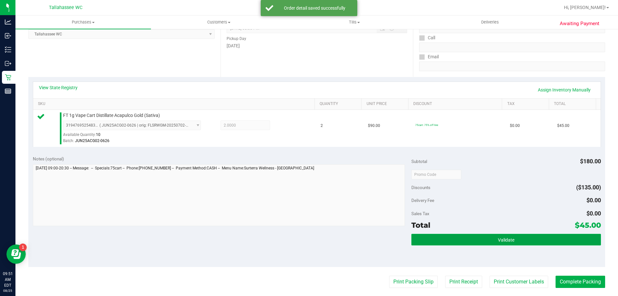
click at [503, 237] on span "Validate" at bounding box center [506, 239] width 16 height 5
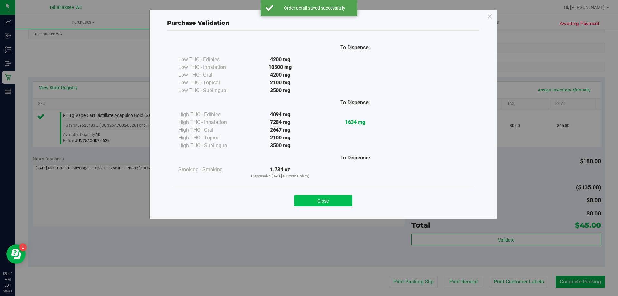
click at [335, 201] on button "Close" at bounding box center [323, 201] width 59 height 12
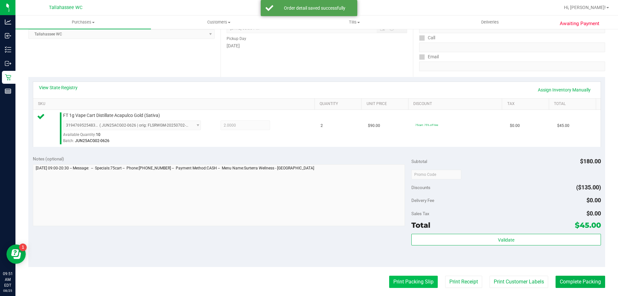
click at [396, 283] on button "Print Packing Slip" at bounding box center [413, 282] width 49 height 12
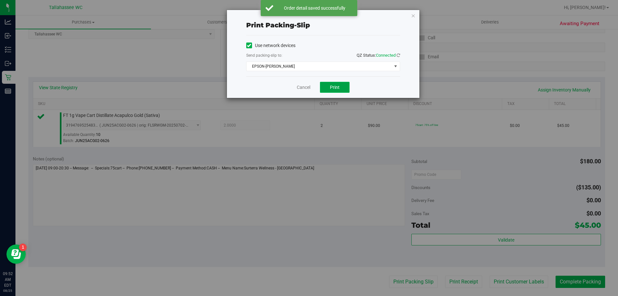
click at [334, 86] on span "Print" at bounding box center [335, 87] width 10 height 5
click at [310, 89] on link "Cancel" at bounding box center [304, 87] width 14 height 7
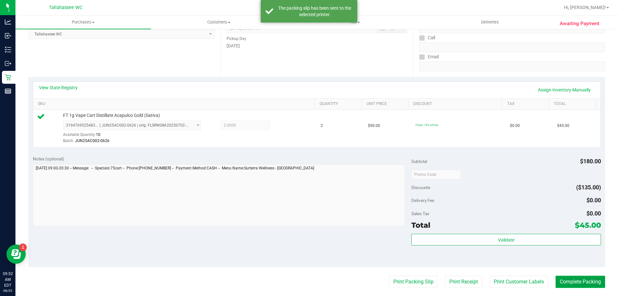
click at [577, 282] on button "Complete Packing" at bounding box center [581, 282] width 50 height 12
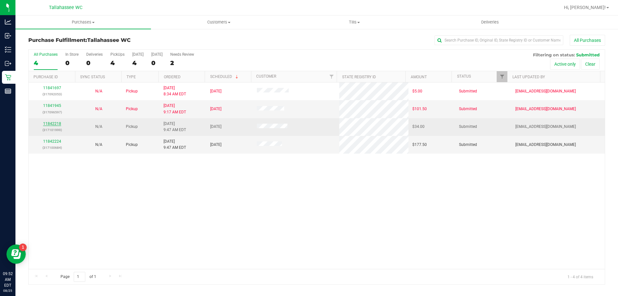
click at [58, 122] on link "11842218" at bounding box center [52, 123] width 18 height 5
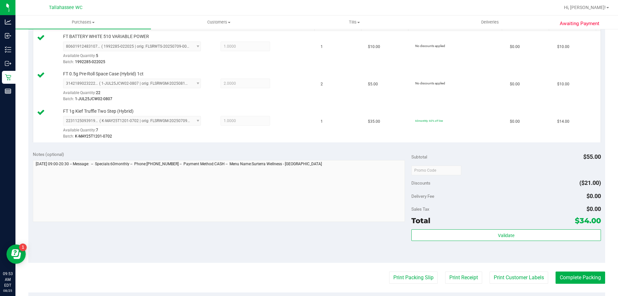
scroll to position [225, 0]
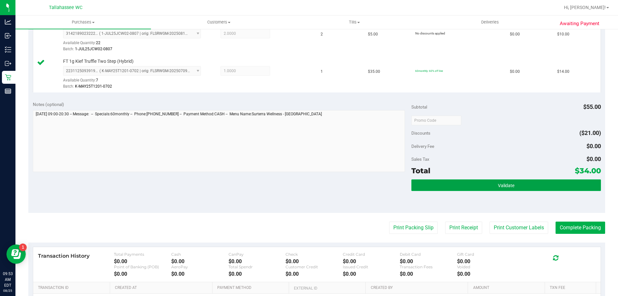
click at [481, 183] on button "Validate" at bounding box center [506, 185] width 189 height 12
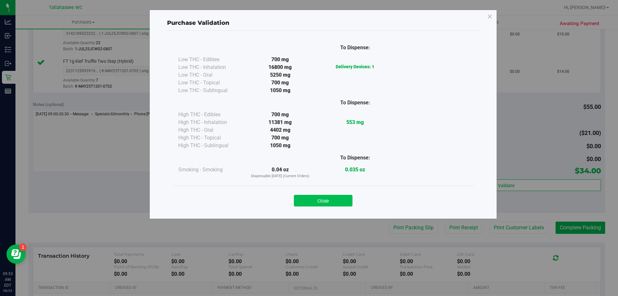
click at [320, 200] on button "Close" at bounding box center [323, 201] width 59 height 12
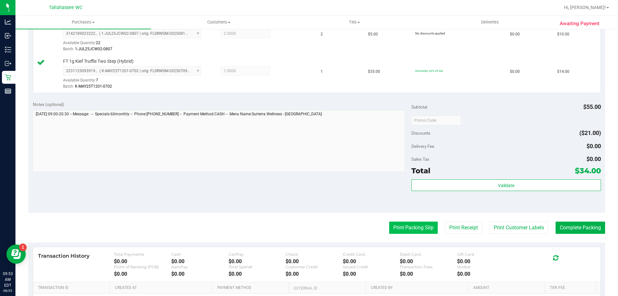
click at [389, 226] on button "Print Packing Slip" at bounding box center [413, 228] width 49 height 12
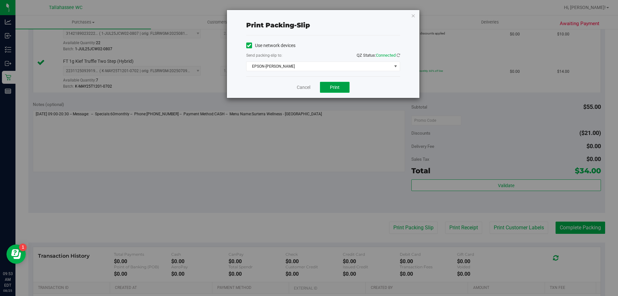
click at [328, 88] on button "Print" at bounding box center [335, 87] width 30 height 11
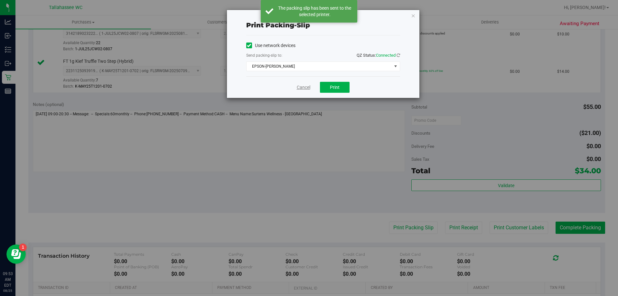
click at [305, 87] on link "Cancel" at bounding box center [304, 87] width 14 height 7
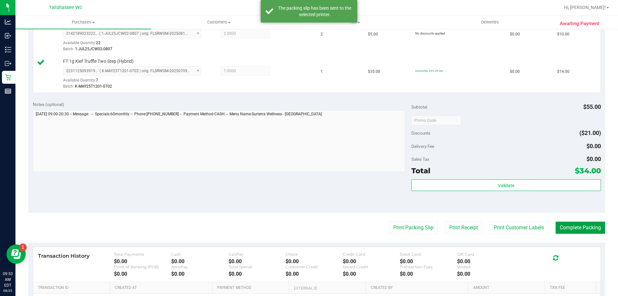
click at [596, 229] on button "Complete Packing" at bounding box center [581, 228] width 50 height 12
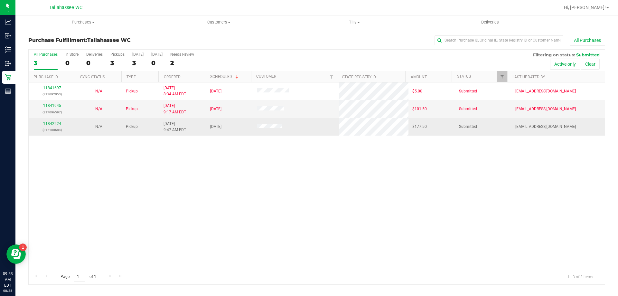
click at [56, 126] on div "11842224 (317100684)" at bounding box center [52, 127] width 39 height 12
